Goal: Task Accomplishment & Management: Manage account settings

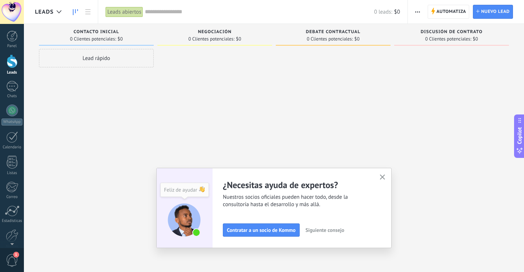
scroll to position [12, 0]
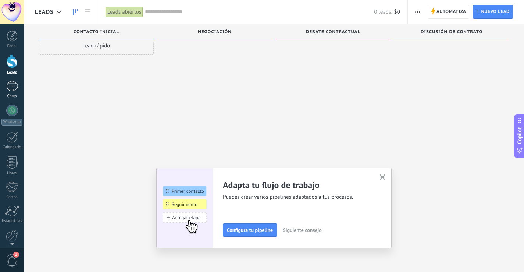
click at [9, 84] on div at bounding box center [12, 86] width 12 height 11
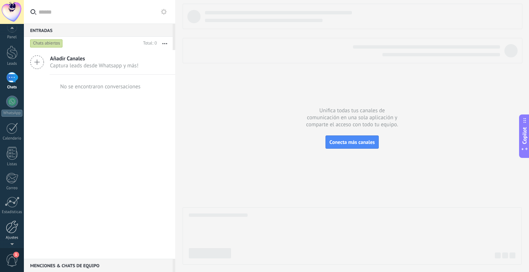
click at [10, 229] on div at bounding box center [12, 226] width 12 height 13
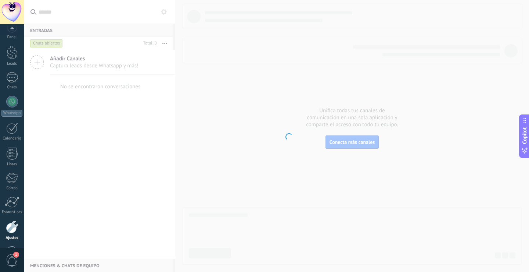
scroll to position [34, 0]
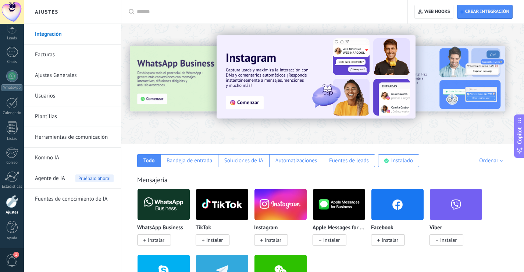
click at [47, 29] on link "Integración" at bounding box center [74, 34] width 79 height 21
click at [45, 32] on link "Integración" at bounding box center [74, 34] width 79 height 21
click at [54, 36] on link "Integración" at bounding box center [74, 34] width 79 height 21
click at [52, 157] on link "Kommo IA" at bounding box center [74, 157] width 79 height 21
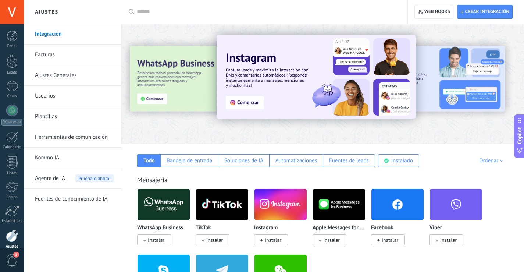
click at [166, 13] on input "text" at bounding box center [267, 12] width 260 height 8
type input "****"
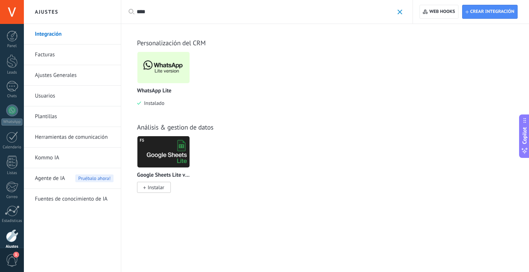
click at [159, 69] on img at bounding box center [163, 68] width 52 height 36
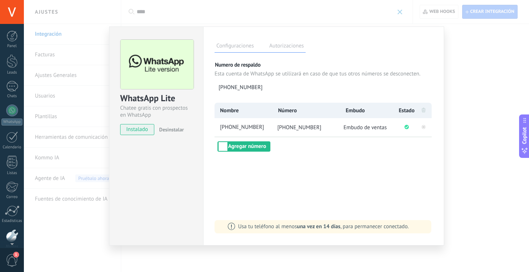
scroll to position [34, 0]
